Goal: Task Accomplishment & Management: Use online tool/utility

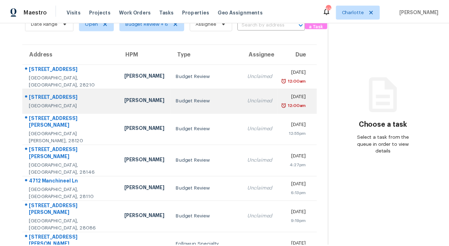
scroll to position [89, 0]
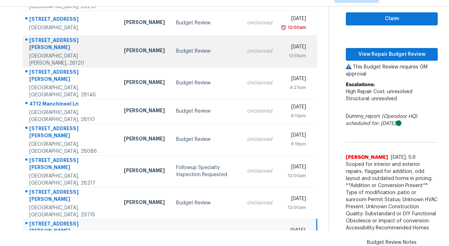
scroll to position [14, 0]
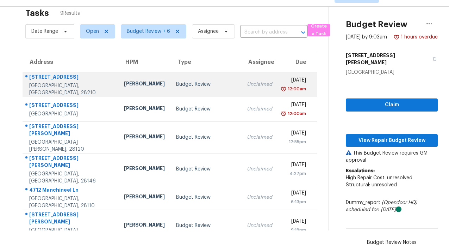
click at [53, 79] on div "[STREET_ADDRESS]" at bounding box center [70, 77] width 83 height 9
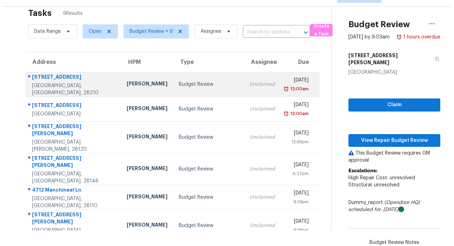
scroll to position [0, 0]
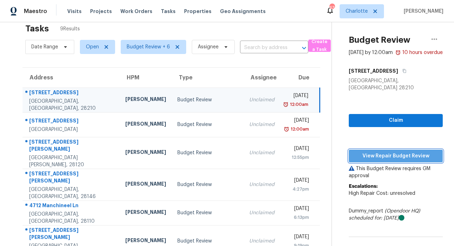
click at [393, 152] on span "View Repair Budget Review" at bounding box center [396, 155] width 83 height 9
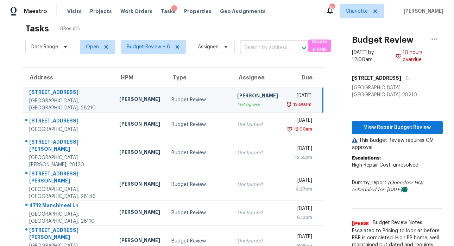
click at [175, 94] on td "Budget Review" at bounding box center [199, 99] width 66 height 25
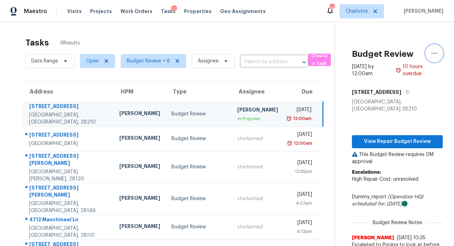
click at [432, 54] on icon "button" at bounding box center [434, 53] width 8 height 8
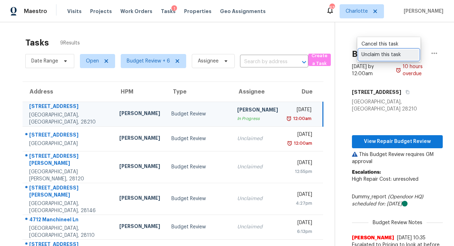
click at [396, 55] on div "Unclaim this task" at bounding box center [389, 54] width 55 height 7
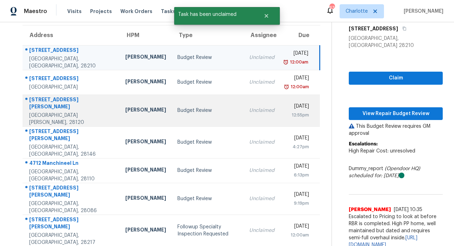
scroll to position [56, 0]
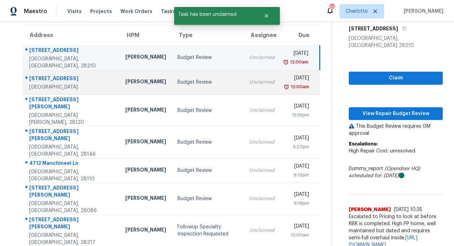
click at [61, 76] on div "[STREET_ADDRESS]" at bounding box center [71, 79] width 85 height 9
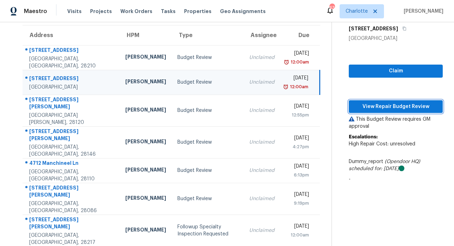
click at [375, 111] on span "View Repair Budget Review" at bounding box center [396, 106] width 83 height 9
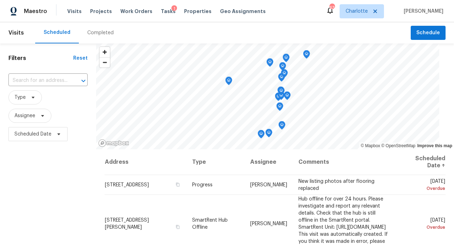
click at [100, 35] on div "Completed" at bounding box center [100, 32] width 26 height 7
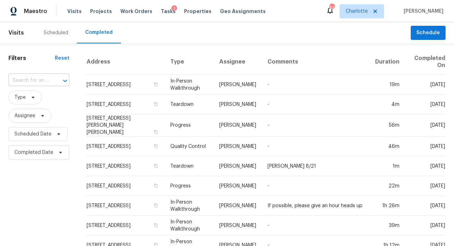
click at [37, 76] on input "text" at bounding box center [28, 80] width 41 height 11
type input "3319 kendale"
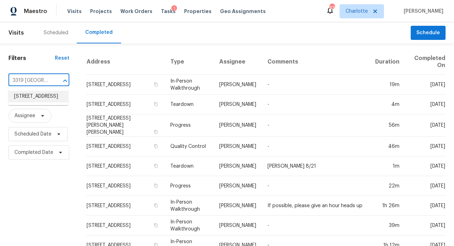
click at [41, 99] on li "3319 Kendale Ave NW, Concord, NC 28027" at bounding box center [38, 97] width 60 height 12
